Goal: Task Accomplishment & Management: Manage account settings

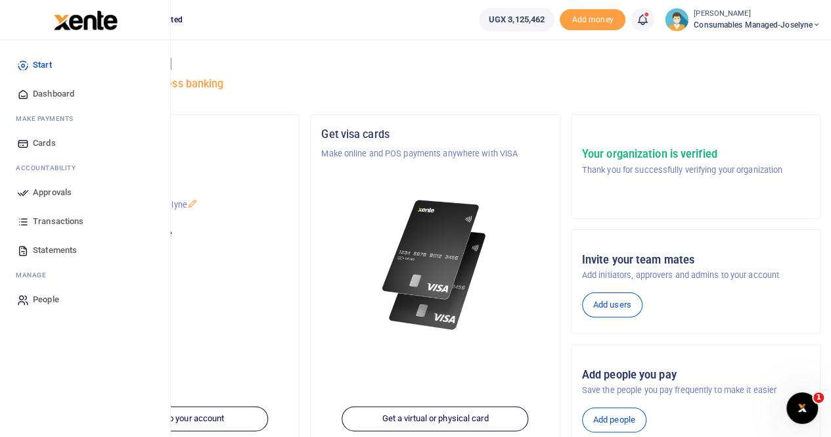
click at [53, 188] on span "Approvals" at bounding box center [52, 192] width 39 height 13
click at [55, 187] on span "Approvals" at bounding box center [52, 192] width 39 height 13
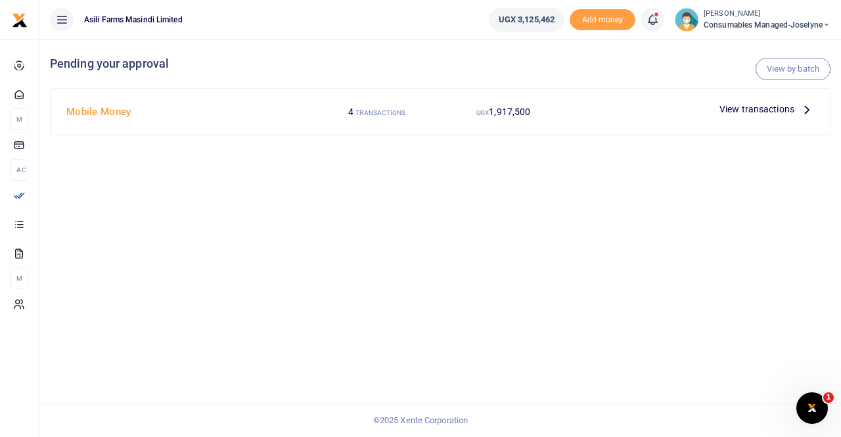
click at [777, 100] on div "View transactions" at bounding box center [766, 109] width 105 height 20
click at [768, 108] on span "View transactions" at bounding box center [756, 109] width 75 height 14
click at [788, 64] on link "View by batch" at bounding box center [792, 69] width 75 height 22
click at [758, 107] on span "View transactions" at bounding box center [756, 109] width 75 height 14
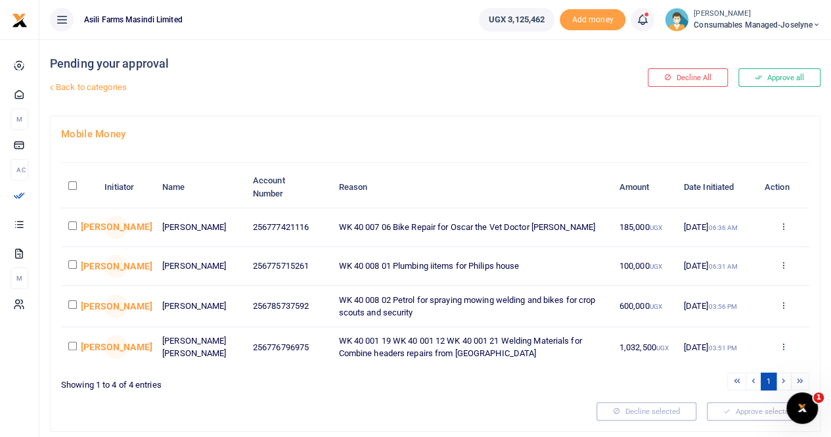
click at [784, 345] on icon at bounding box center [782, 345] width 9 height 9
click at [733, 324] on link "Details" at bounding box center [734, 326] width 104 height 18
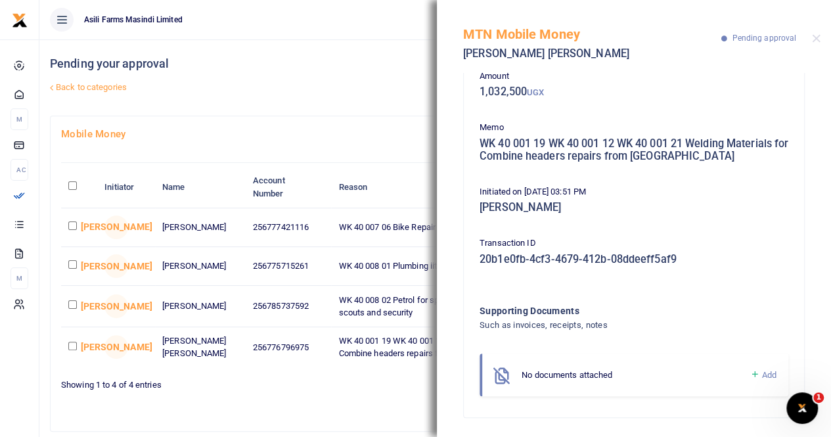
scroll to position [75, 0]
drag, startPoint x: 814, startPoint y: 39, endPoint x: 813, endPoint y: 52, distance: 13.2
click at [814, 40] on button "Close" at bounding box center [816, 38] width 9 height 9
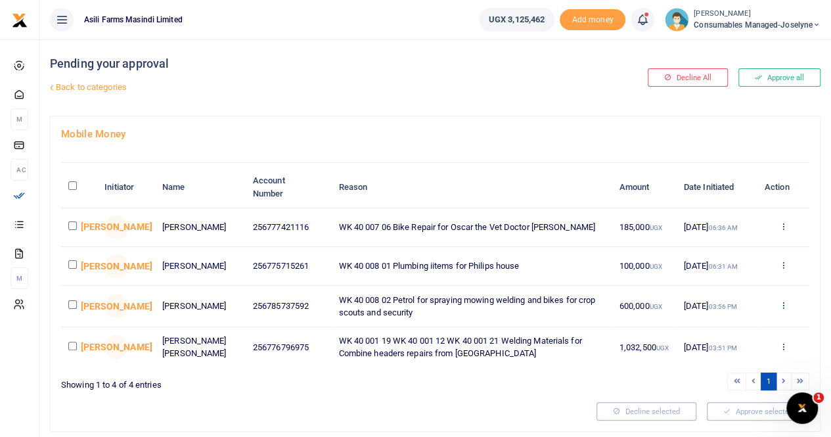
click at [782, 308] on icon at bounding box center [782, 304] width 9 height 9
click at [718, 385] on link "Details" at bounding box center [734, 389] width 104 height 18
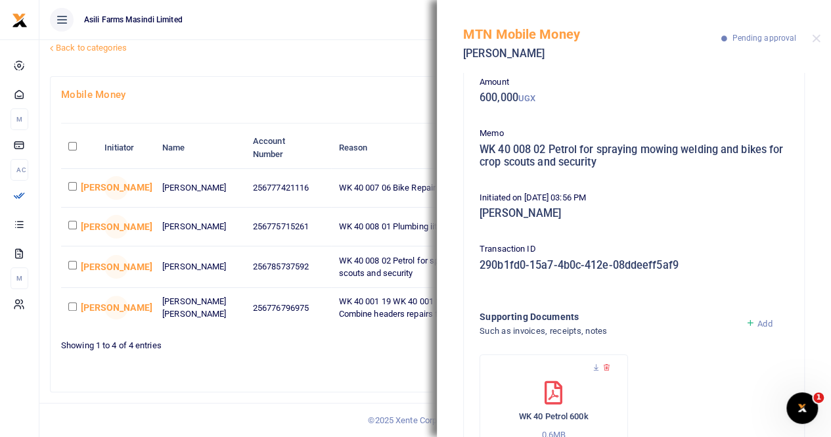
scroll to position [130, 0]
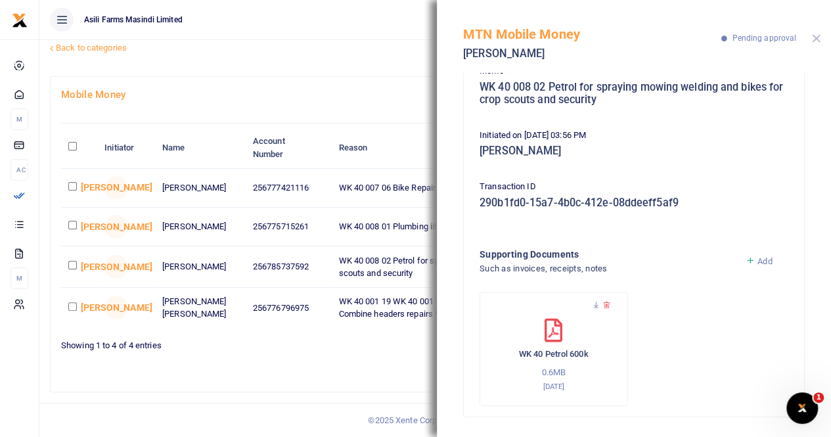
click at [814, 38] on button "Close" at bounding box center [816, 38] width 9 height 9
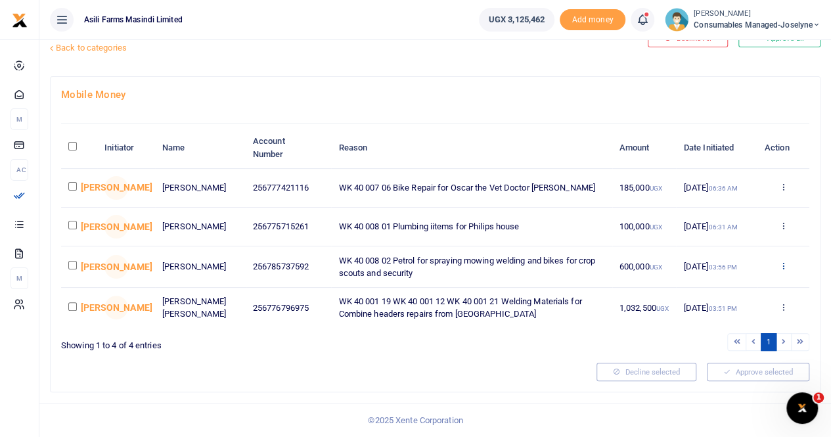
click at [785, 265] on icon at bounding box center [782, 265] width 9 height 9
click at [730, 288] on link "Approve" at bounding box center [734, 291] width 104 height 18
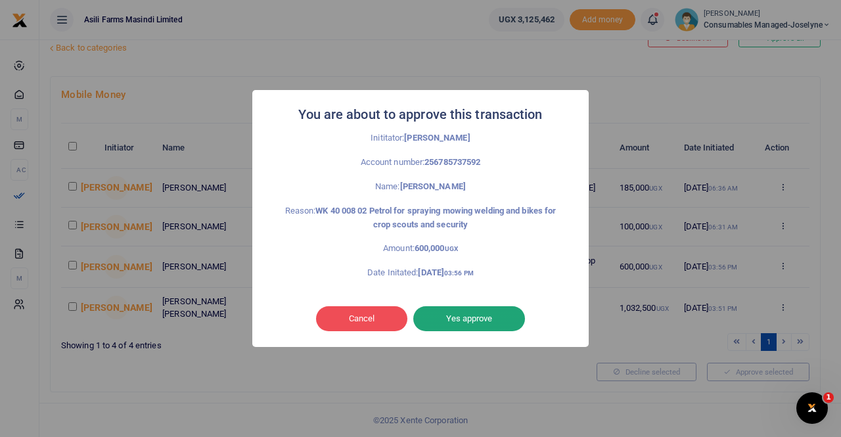
click at [463, 313] on button "Yes approve" at bounding box center [469, 318] width 112 height 25
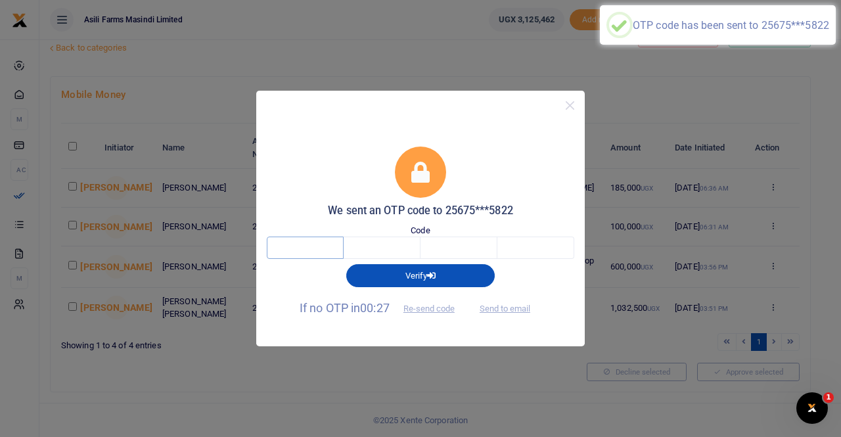
click at [324, 246] on input "text" at bounding box center [305, 247] width 77 height 22
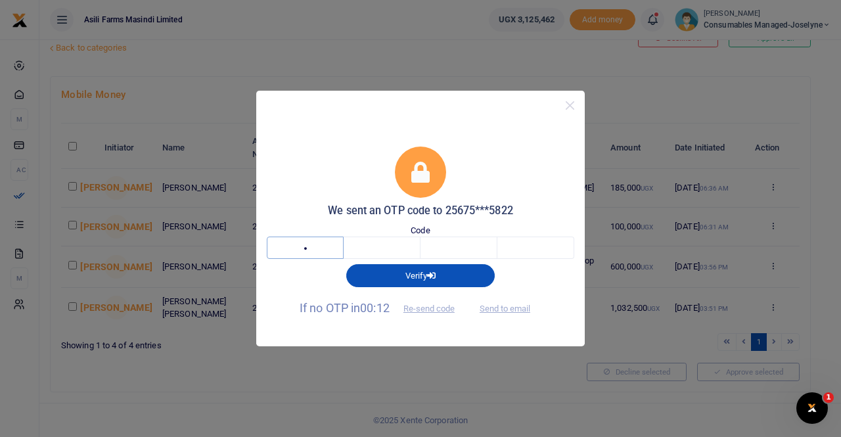
type input "2"
type input "7"
type input "2"
type input "7"
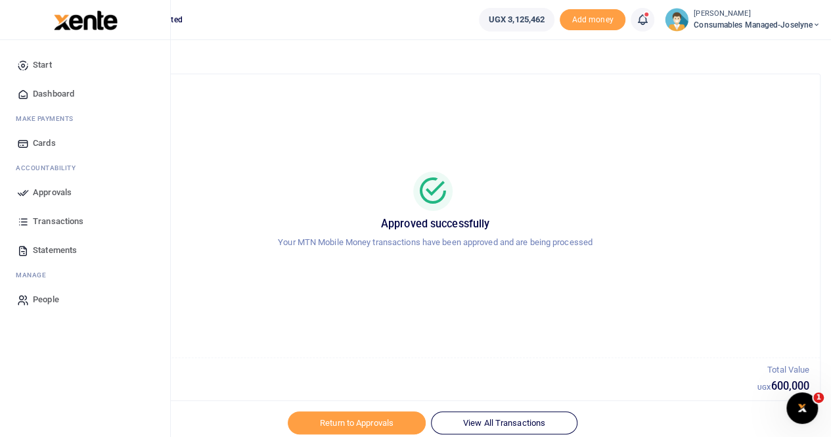
click at [53, 189] on span "Approvals" at bounding box center [52, 192] width 39 height 13
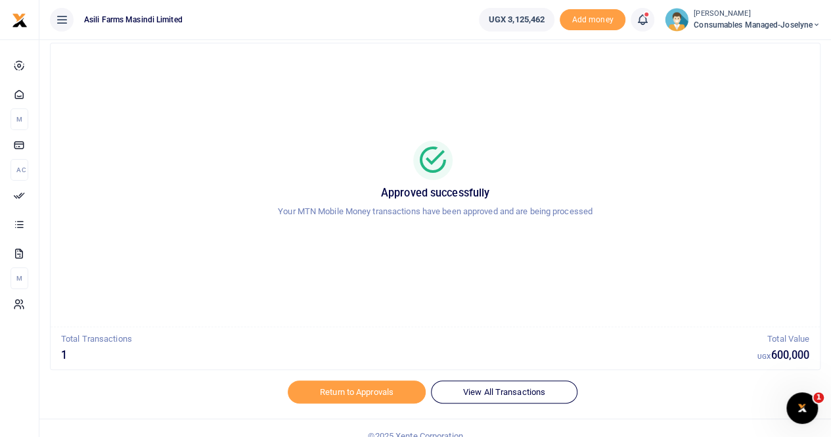
scroll to position [46, 0]
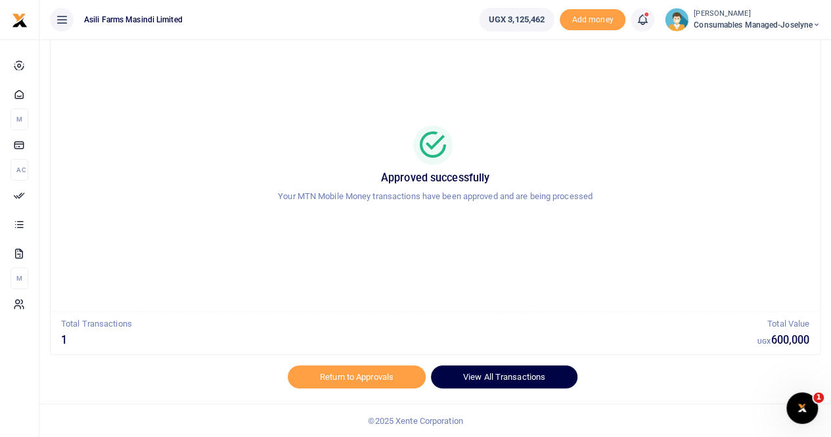
click at [504, 378] on link "View All Transactions" at bounding box center [504, 376] width 146 height 22
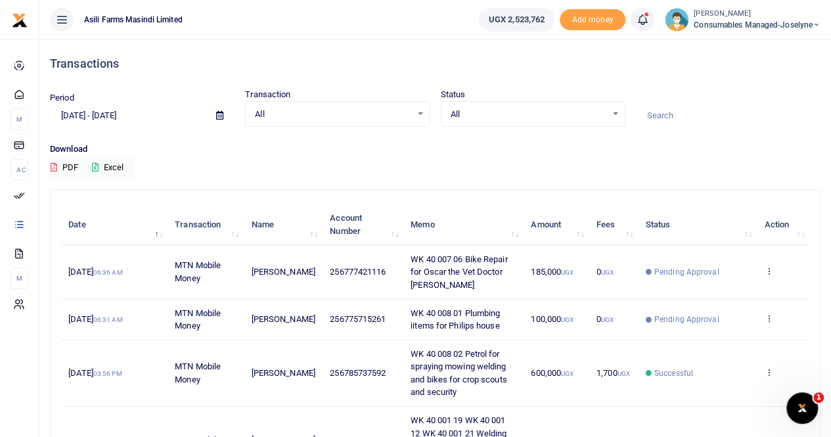
click at [771, 269] on icon at bounding box center [768, 270] width 9 height 9
click at [721, 292] on link "View details" at bounding box center [720, 293] width 104 height 18
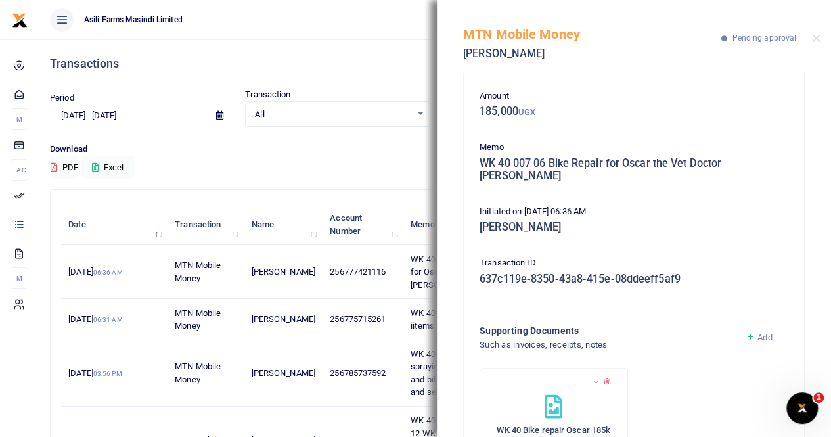
scroll to position [118, 0]
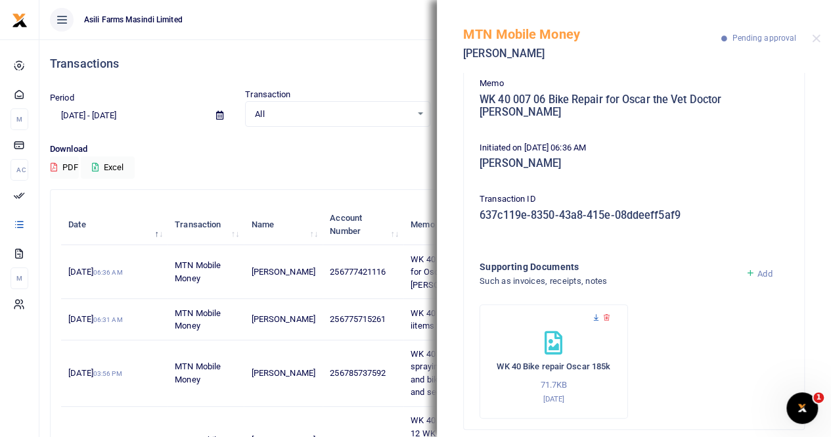
click at [592, 313] on icon at bounding box center [596, 317] width 9 height 9
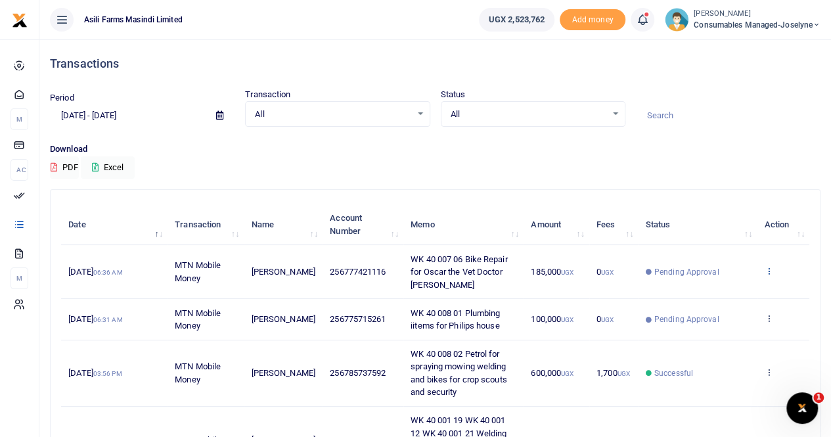
click at [770, 266] on icon at bounding box center [768, 270] width 9 height 9
click at [709, 291] on link "View details" at bounding box center [720, 293] width 104 height 18
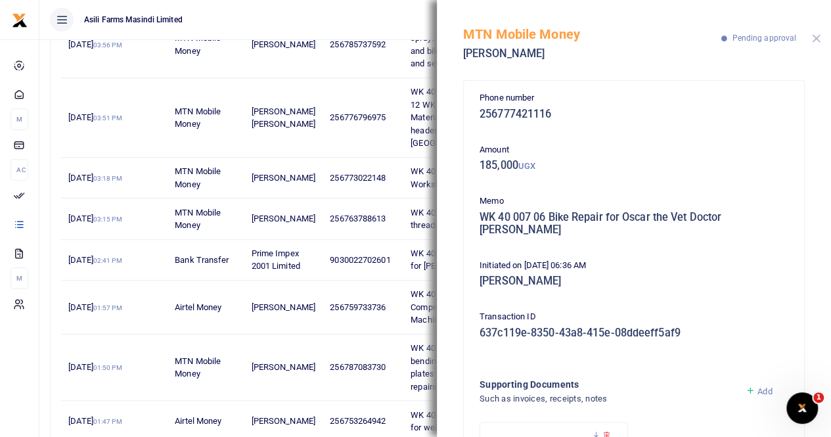
click at [813, 40] on button "Close" at bounding box center [816, 38] width 9 height 9
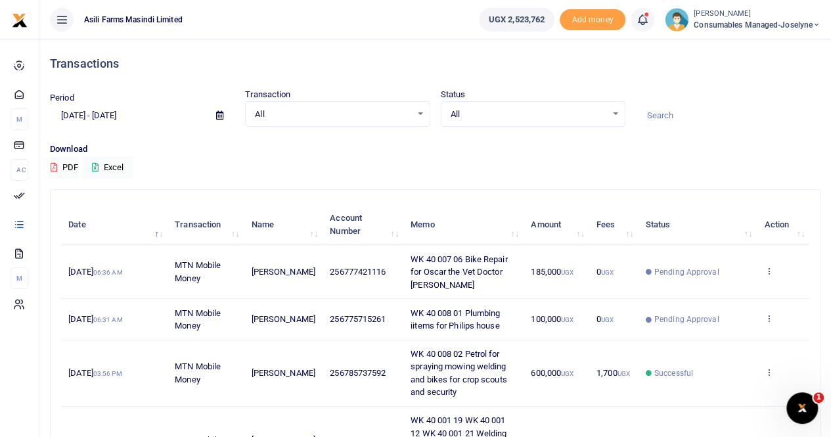
scroll to position [66, 0]
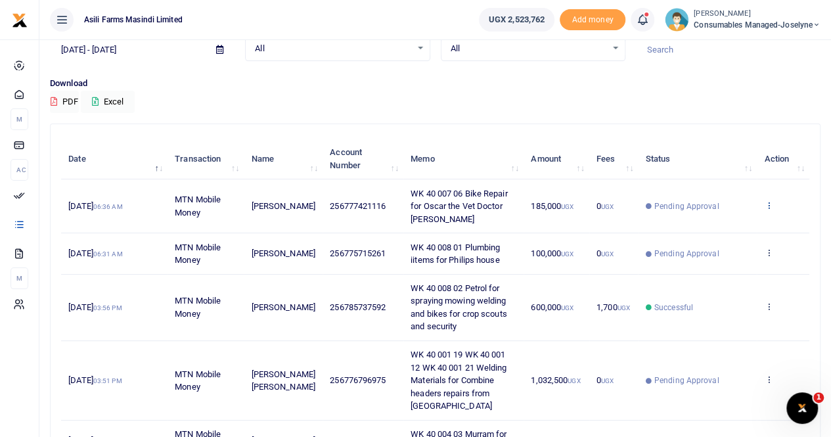
click at [770, 200] on icon at bounding box center [768, 204] width 9 height 9
click at [715, 227] on link "View details" at bounding box center [720, 227] width 104 height 18
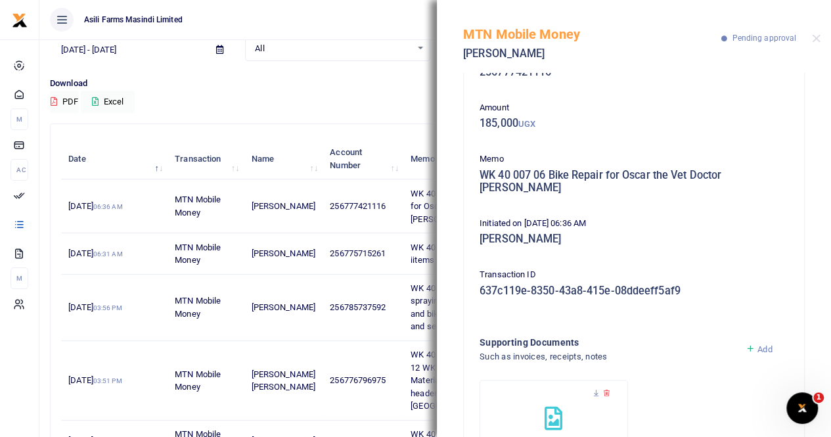
scroll to position [0, 0]
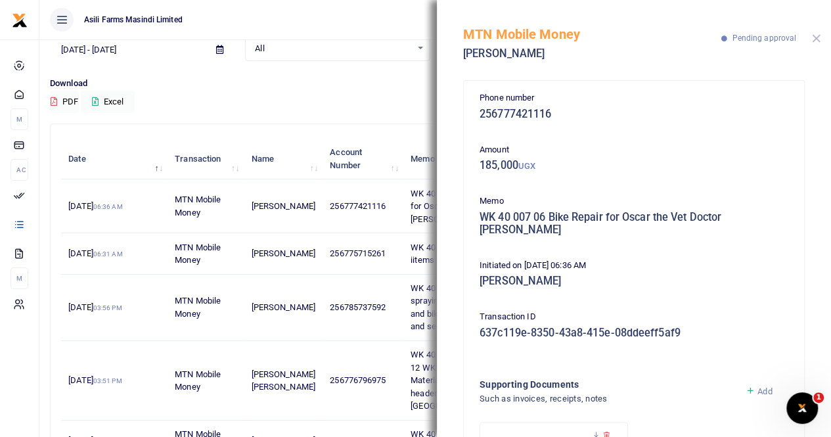
click at [812, 38] on button "Close" at bounding box center [816, 38] width 9 height 9
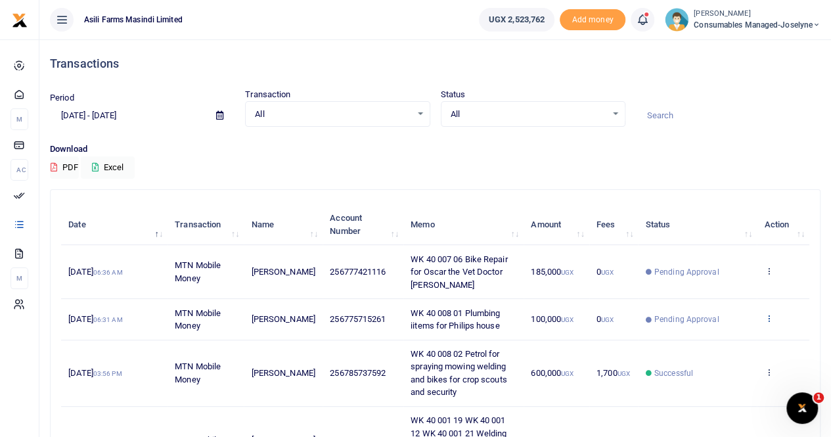
click at [770, 315] on icon at bounding box center [768, 317] width 9 height 9
click at [710, 336] on link "View details" at bounding box center [720, 340] width 104 height 18
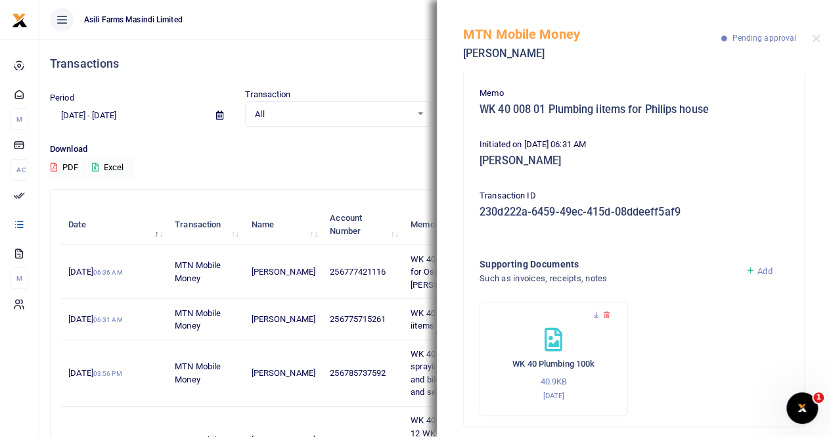
scroll to position [118, 0]
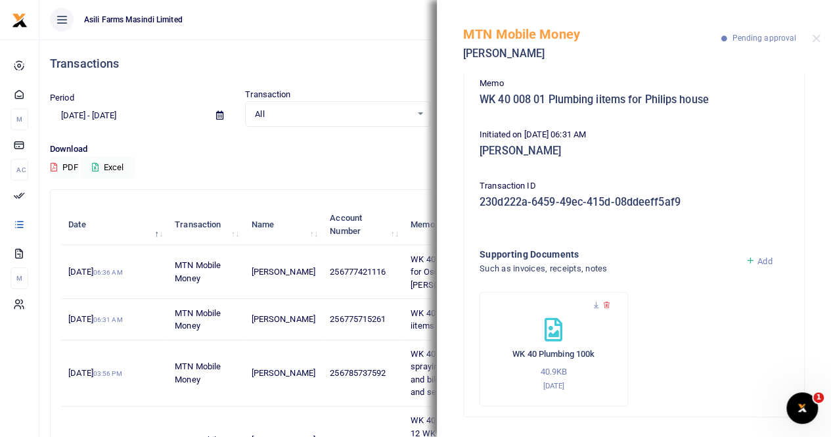
click at [590, 299] on div "WK 40 Plumbing 100k 40.9KB 3rd Oct 2025" at bounding box center [553, 349] width 148 height 114
click at [594, 301] on icon at bounding box center [596, 305] width 9 height 9
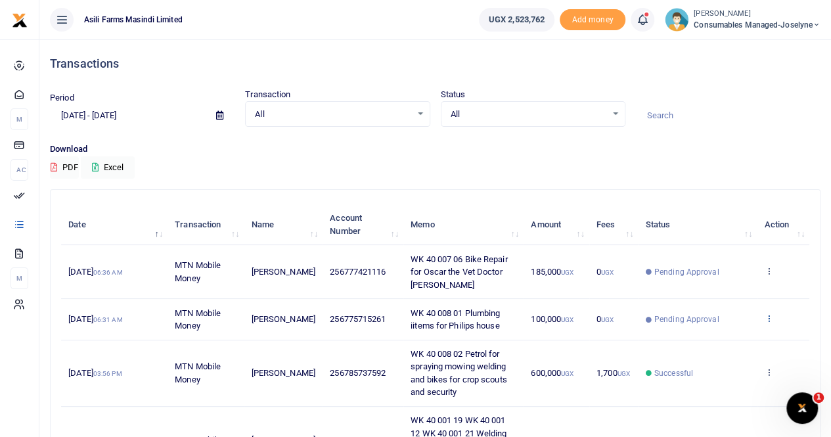
click at [768, 317] on icon at bounding box center [768, 317] width 9 height 9
click at [733, 334] on link "View details" at bounding box center [720, 340] width 104 height 18
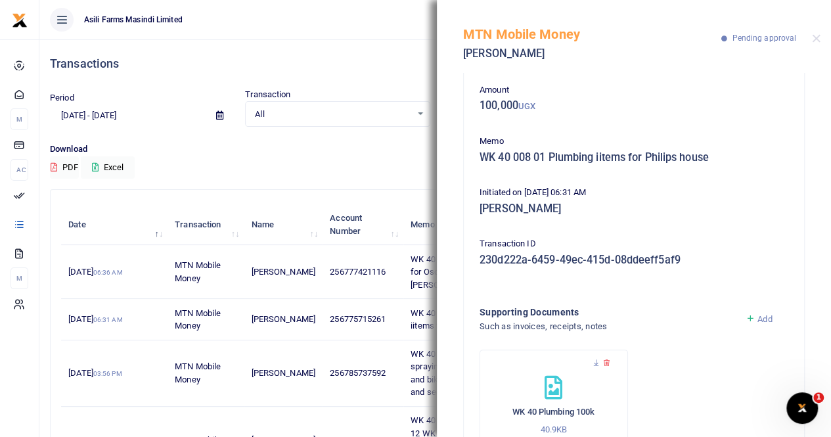
scroll to position [118, 0]
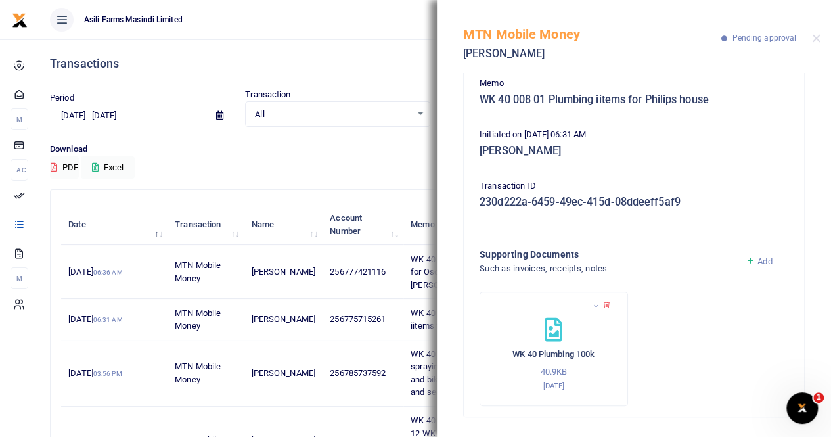
click at [814, 33] on div "MTN Mobile Money [PERSON_NAME] Pending approval" at bounding box center [634, 36] width 394 height 73
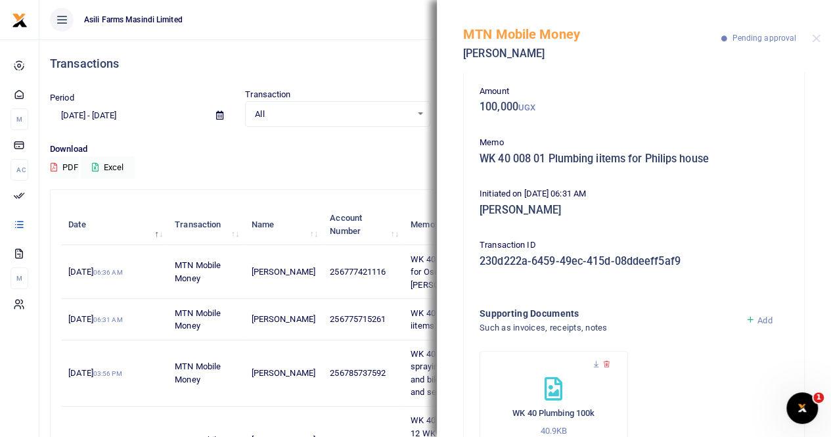
scroll to position [0, 0]
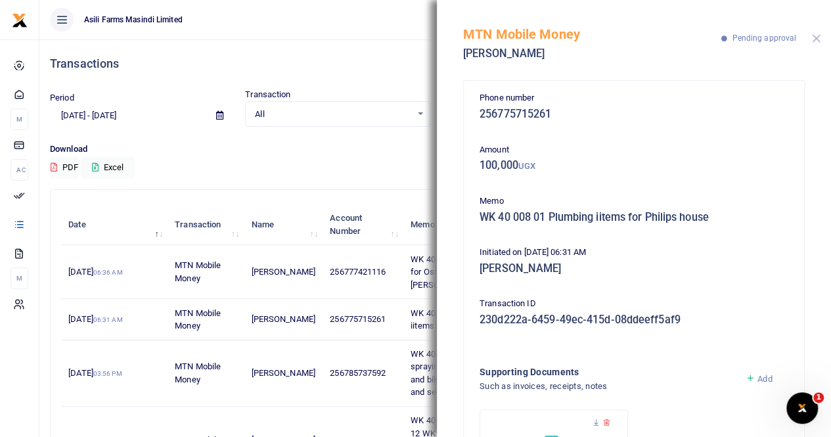
click at [816, 39] on button "Close" at bounding box center [816, 38] width 9 height 9
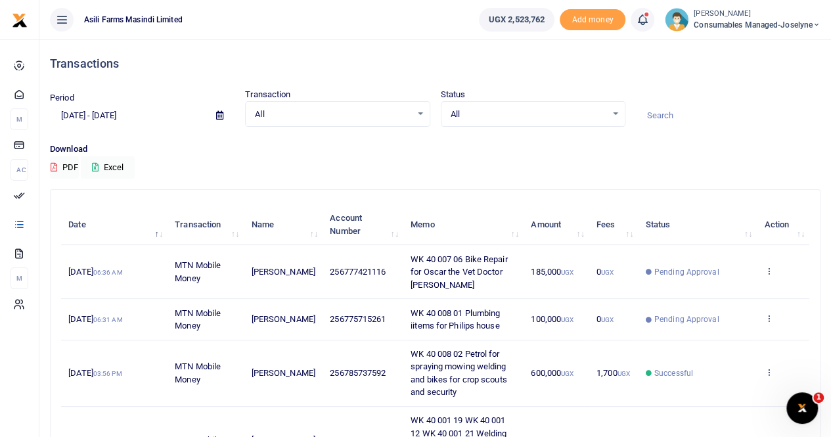
click at [697, 317] on span "Pending Approval" at bounding box center [686, 319] width 65 height 12
click at [768, 315] on icon at bounding box center [768, 317] width 9 height 9
click at [716, 337] on link "View details" at bounding box center [720, 340] width 104 height 18
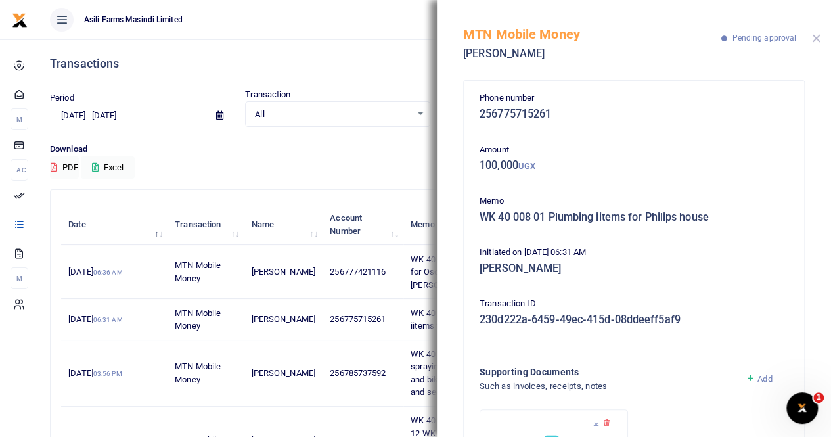
click at [816, 39] on button "Close" at bounding box center [816, 38] width 9 height 9
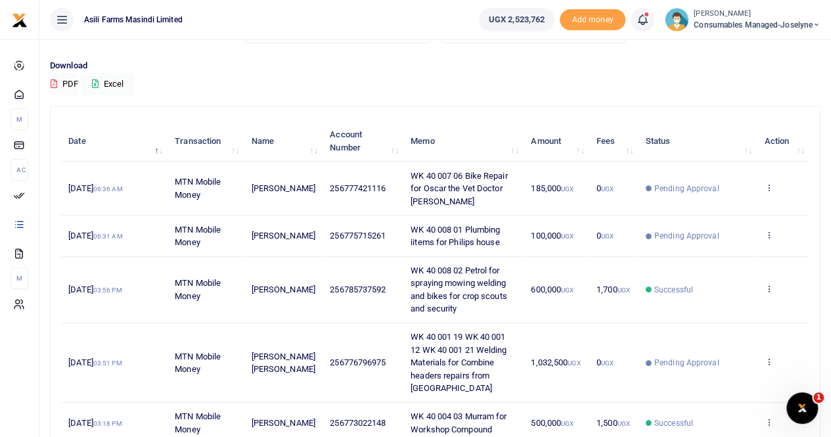
scroll to position [66, 0]
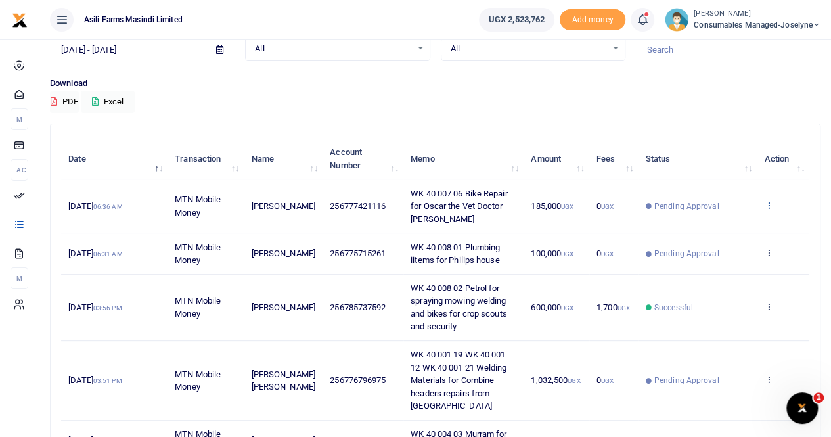
click at [770, 200] on icon at bounding box center [768, 204] width 9 height 9
click at [768, 202] on icon at bounding box center [768, 204] width 9 height 9
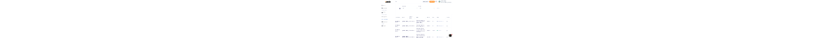
scroll to position [0, 0]
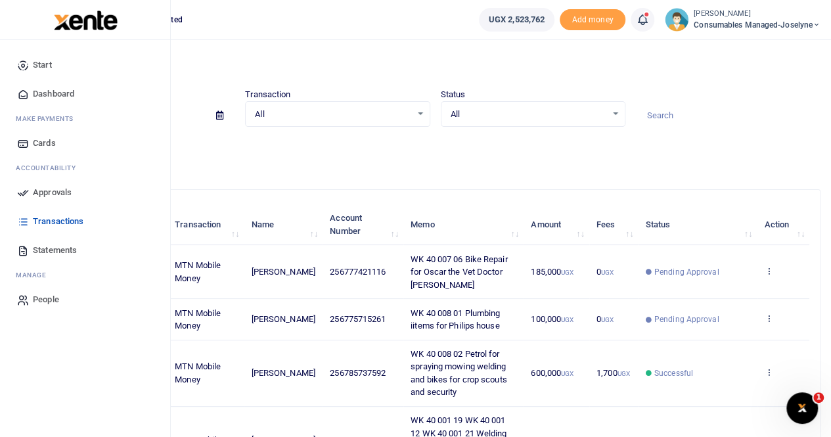
click at [50, 196] on span "Approvals" at bounding box center [52, 192] width 39 height 13
click at [53, 190] on span "Approvals" at bounding box center [52, 192] width 39 height 13
click at [46, 188] on span "Approvals" at bounding box center [52, 192] width 39 height 13
click at [56, 190] on span "Approvals" at bounding box center [52, 192] width 39 height 13
